Goal: Information Seeking & Learning: Learn about a topic

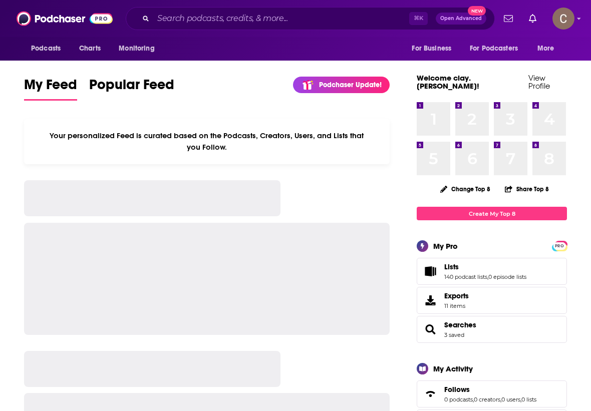
click at [277, 20] on input "Search podcasts, credits, & more..." at bounding box center [281, 19] width 256 height 16
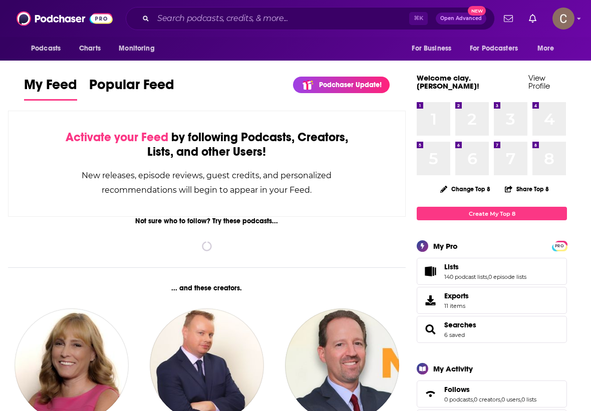
click at [206, 14] on input "Search podcasts, credits, & more..." at bounding box center [281, 19] width 256 height 16
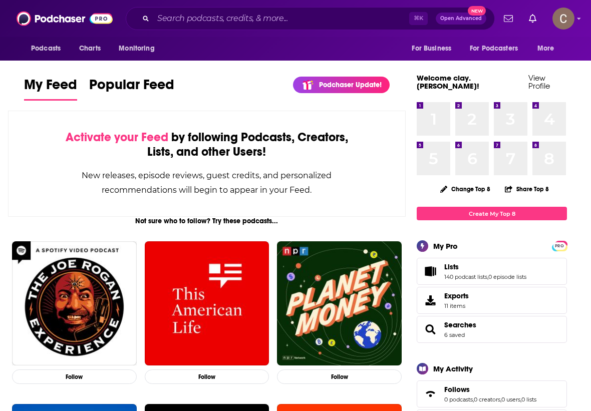
click at [201, 17] on input "Search podcasts, credits, & more..." at bounding box center [281, 19] width 256 height 16
click at [267, 14] on input "Search podcasts, credits, & more..." at bounding box center [281, 19] width 256 height 16
click at [210, 21] on input "Search podcasts, credits, & more..." at bounding box center [281, 19] width 256 height 16
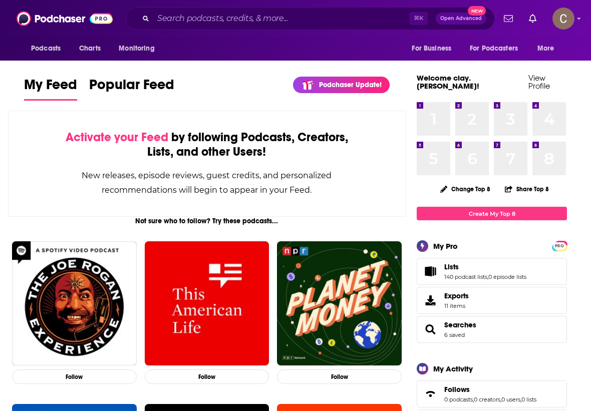
click at [210, 21] on input "Search podcasts, credits, & more..." at bounding box center [281, 19] width 256 height 16
click at [247, 102] on div "My Feed Popular Feed Podchaser Update! See What's New" at bounding box center [207, 88] width 366 height 29
click at [211, 14] on input "Search podcasts, credits, & more..." at bounding box center [281, 19] width 256 height 16
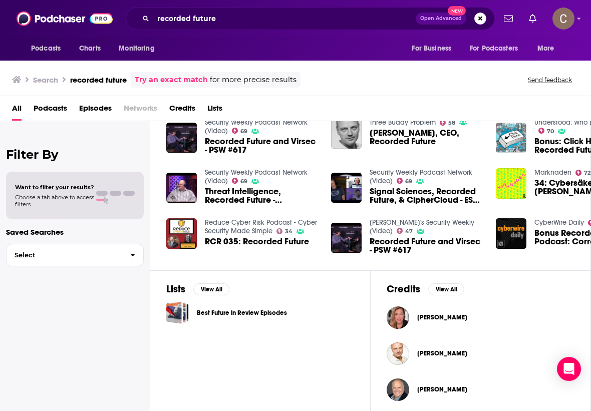
scroll to position [179, 0]
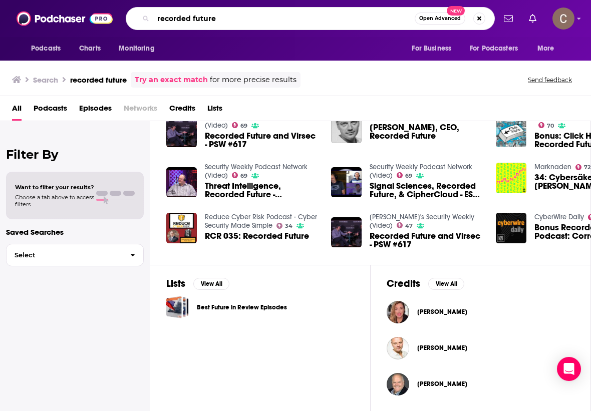
click at [205, 15] on input "recorded future" at bounding box center [284, 19] width 262 height 16
type input "click here"
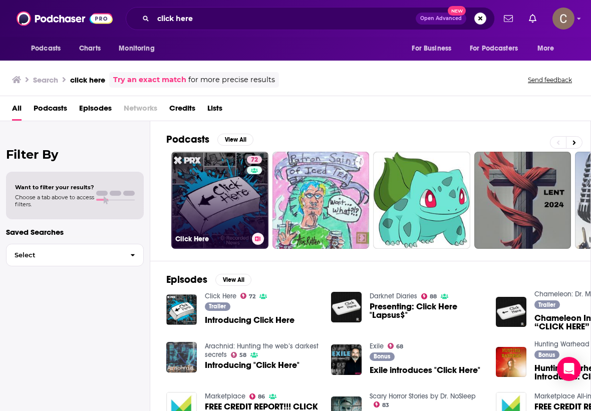
click at [202, 187] on link "72 Click Here" at bounding box center [219, 200] width 97 height 97
